Goal: Transaction & Acquisition: Purchase product/service

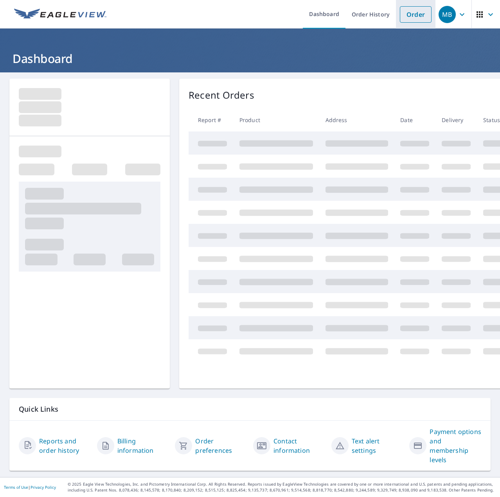
click at [419, 13] on link "Order" at bounding box center [416, 14] width 32 height 16
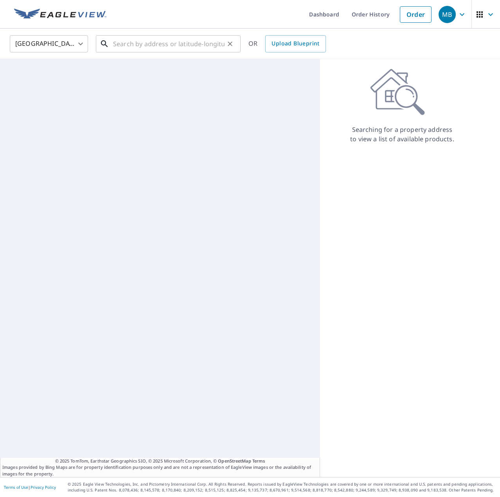
drag, startPoint x: 190, startPoint y: 44, endPoint x: 255, endPoint y: 41, distance: 65.4
click at [191, 44] on input "text" at bounding box center [169, 44] width 112 height 22
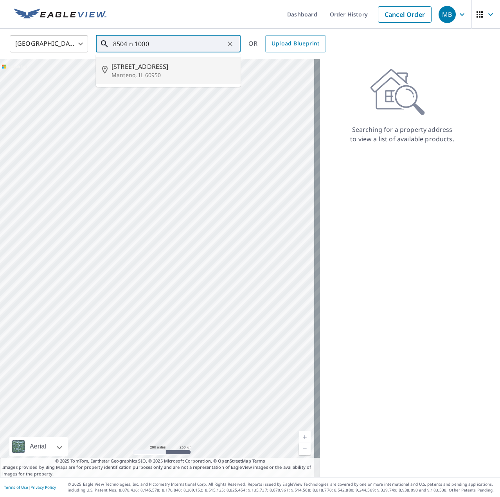
click at [110, 74] on icon at bounding box center [106, 70] width 9 height 9
type input "[STREET_ADDRESS]"
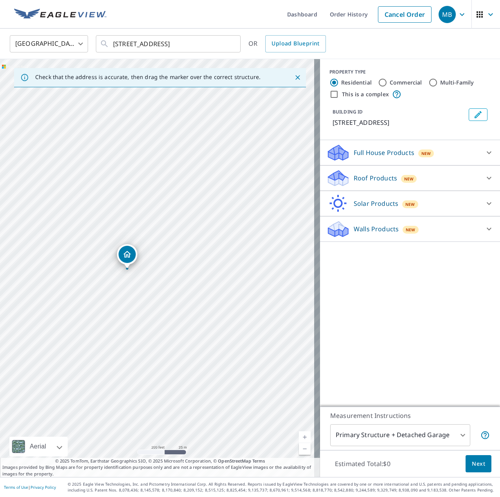
drag, startPoint x: 240, startPoint y: 313, endPoint x: 200, endPoint y: 311, distance: 39.6
click at [200, 311] on div "[STREET_ADDRESS]" at bounding box center [160, 268] width 320 height 418
click at [231, 46] on icon "Clear" at bounding box center [230, 44] width 8 height 8
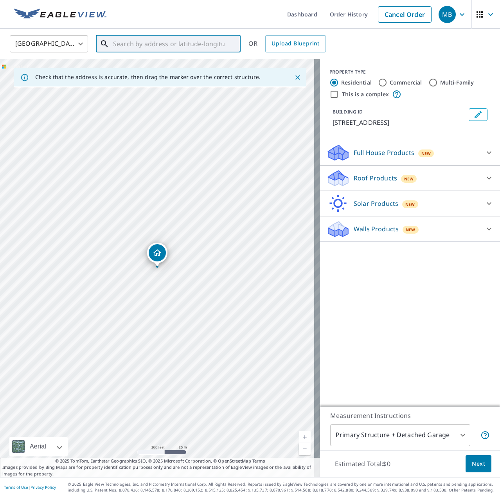
click at [207, 41] on input "text" at bounding box center [169, 44] width 112 height 22
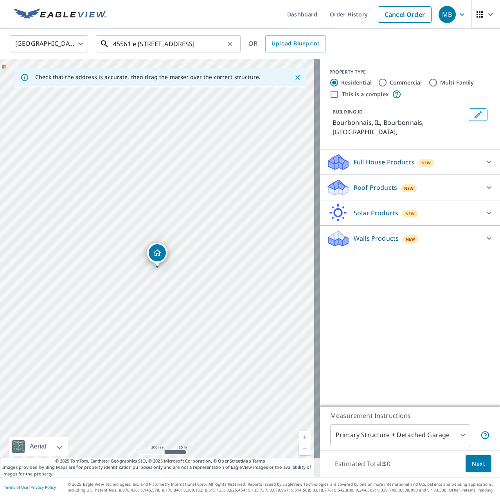
click at [121, 45] on input "45561 e [STREET_ADDRESS]" at bounding box center [169, 44] width 112 height 22
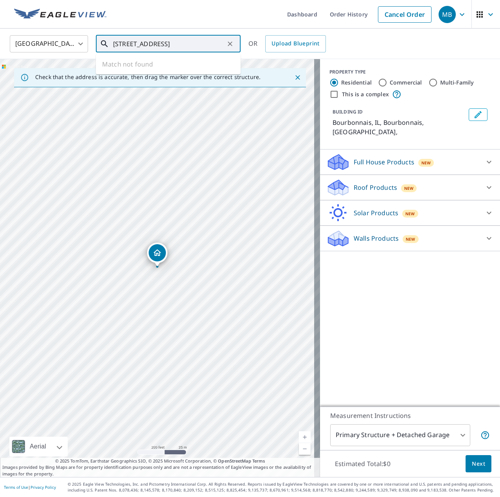
type input "[STREET_ADDRESS]"
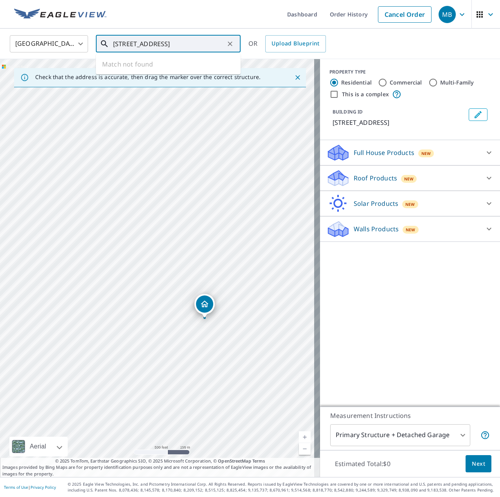
drag, startPoint x: 214, startPoint y: 45, endPoint x: 65, endPoint y: 43, distance: 149.5
click at [65, 43] on div "[GEOGRAPHIC_DATA] [GEOGRAPHIC_DATA] ​ [STREET_ADDRESS] il ​ Match not found OR …" at bounding box center [247, 43] width 487 height 18
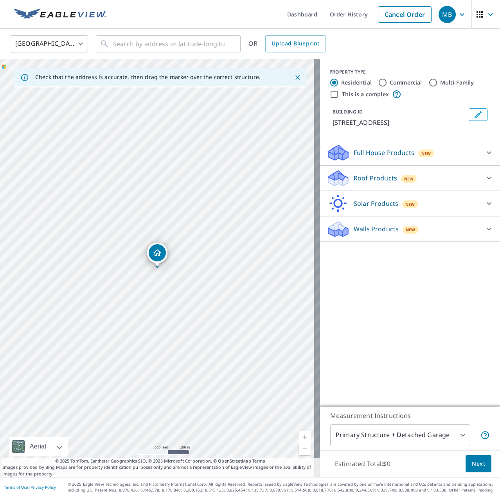
click at [141, 12] on ul "Dashboard Order History Cancel Order" at bounding box center [273, 14] width 324 height 29
